Goal: Navigation & Orientation: Find specific page/section

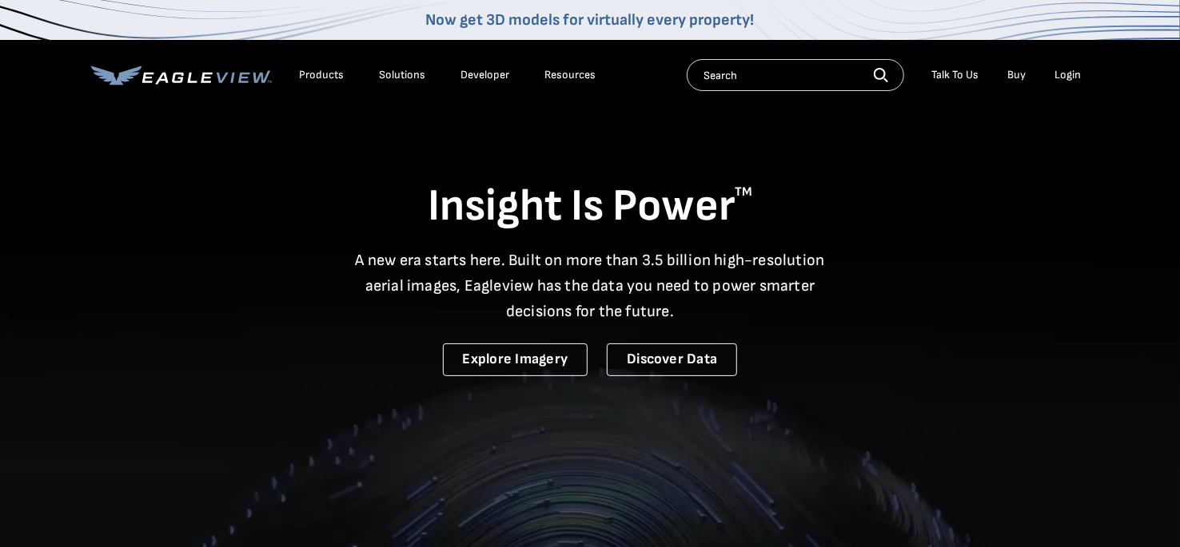
click at [337, 78] on div "Products" at bounding box center [321, 75] width 45 height 14
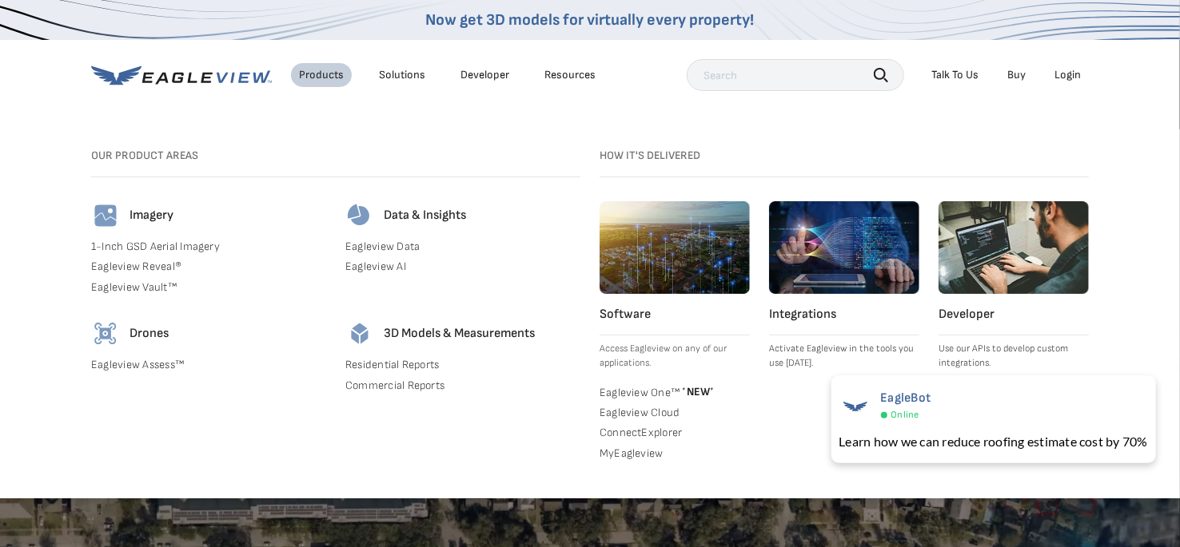
click at [633, 386] on link "Eagleview One™ * NEW *" at bounding box center [674, 392] width 150 height 16
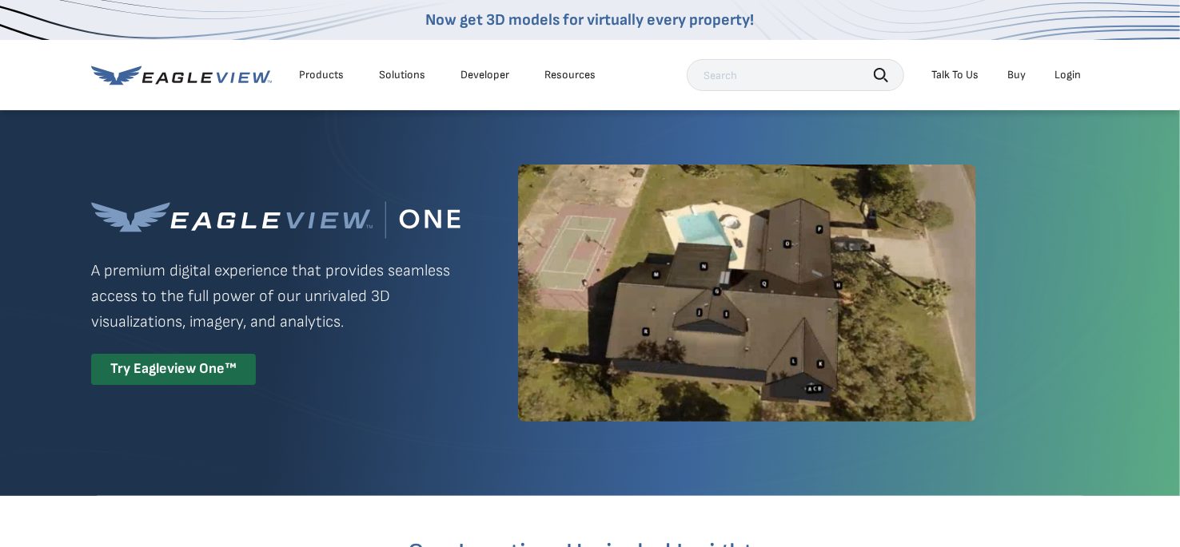
click at [587, 23] on link "Now get 3D models for virtually every property!" at bounding box center [590, 19] width 328 height 19
click at [207, 72] on icon at bounding box center [207, 77] width 12 height 10
